Goal: Task Accomplishment & Management: Complete application form

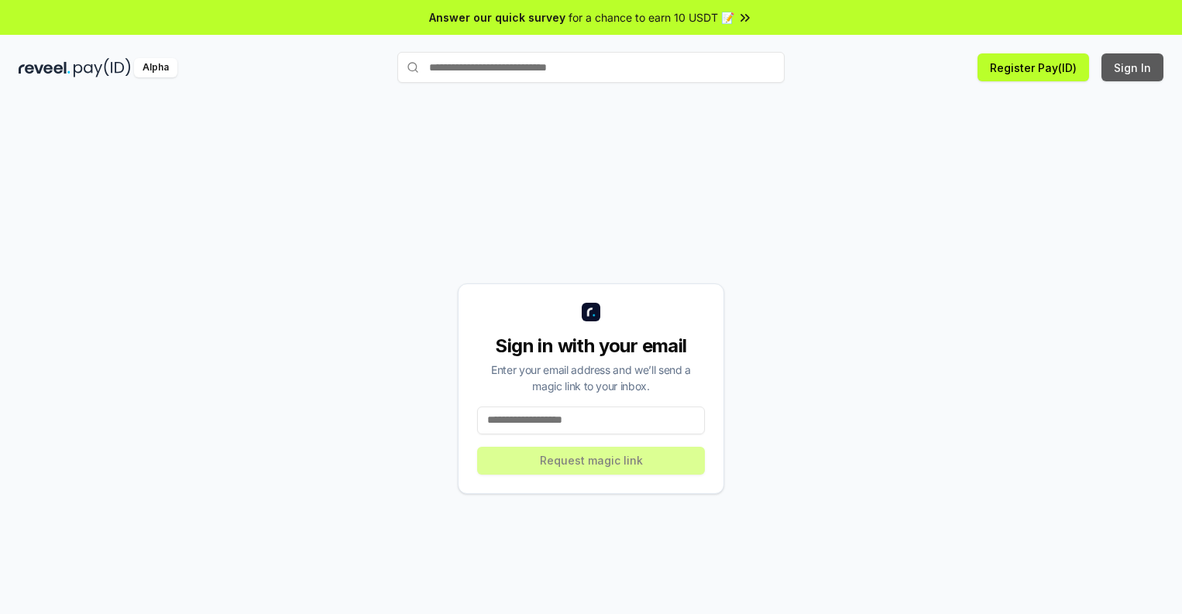
click at [1133, 67] on button "Sign In" at bounding box center [1133, 67] width 62 height 28
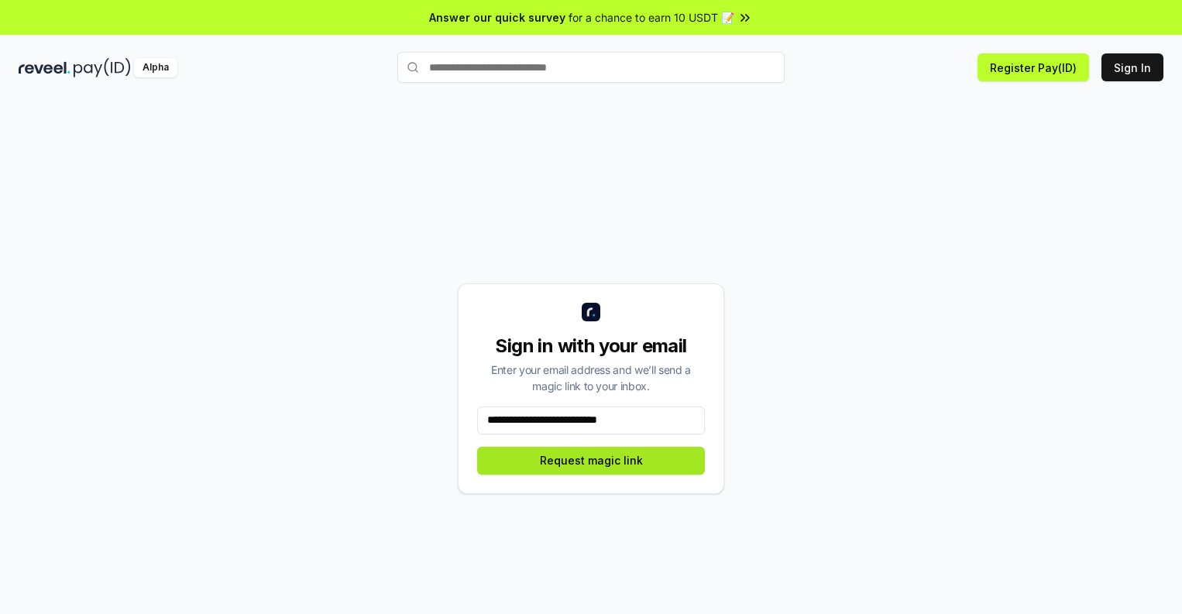
type input "**********"
click at [591, 460] on button "Request magic link" at bounding box center [591, 461] width 228 height 28
